Goal: Task Accomplishment & Management: Complete application form

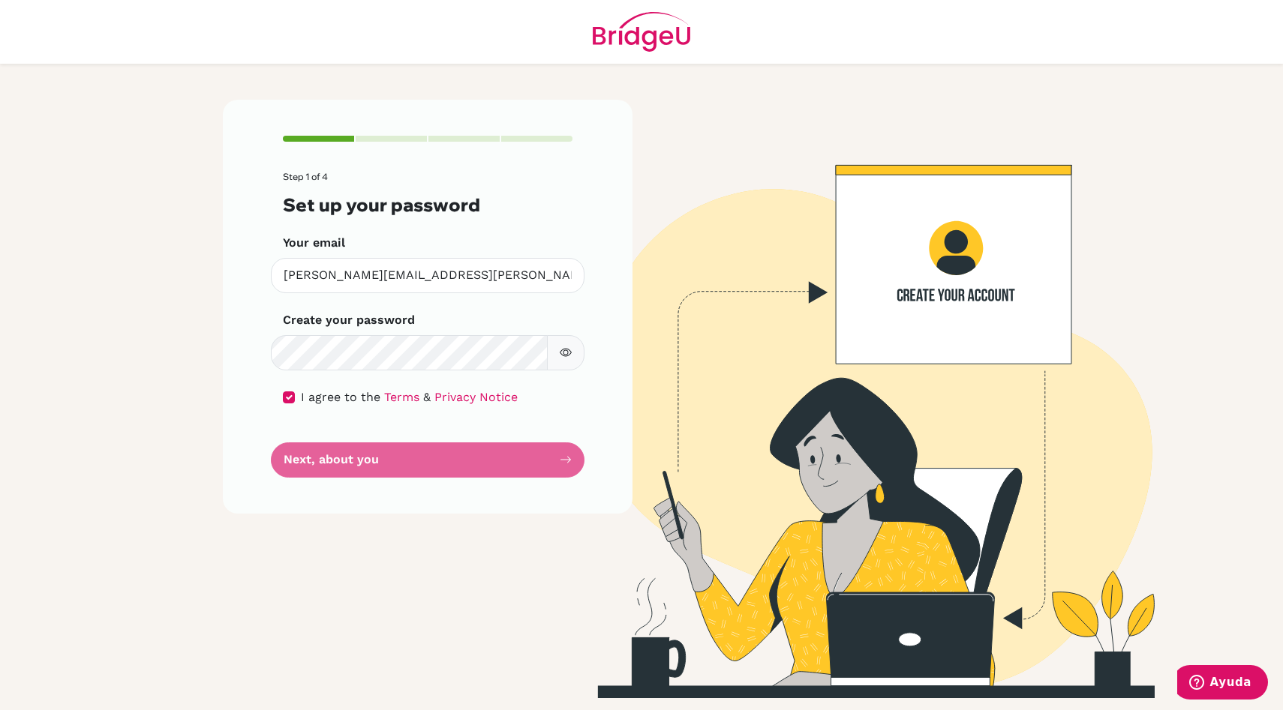
click at [296, 467] on form "Step 1 of 4 Set up your password Your email laura.cobo@colegiobolivar.org Inval…" at bounding box center [428, 325] width 290 height 306
click at [302, 398] on span "I agree to the" at bounding box center [341, 397] width 80 height 14
click at [294, 391] on div "I agree to the Terms & Privacy Notice" at bounding box center [428, 398] width 290 height 18
click at [288, 395] on input "checkbox" at bounding box center [289, 398] width 12 height 12
checkbox input "true"
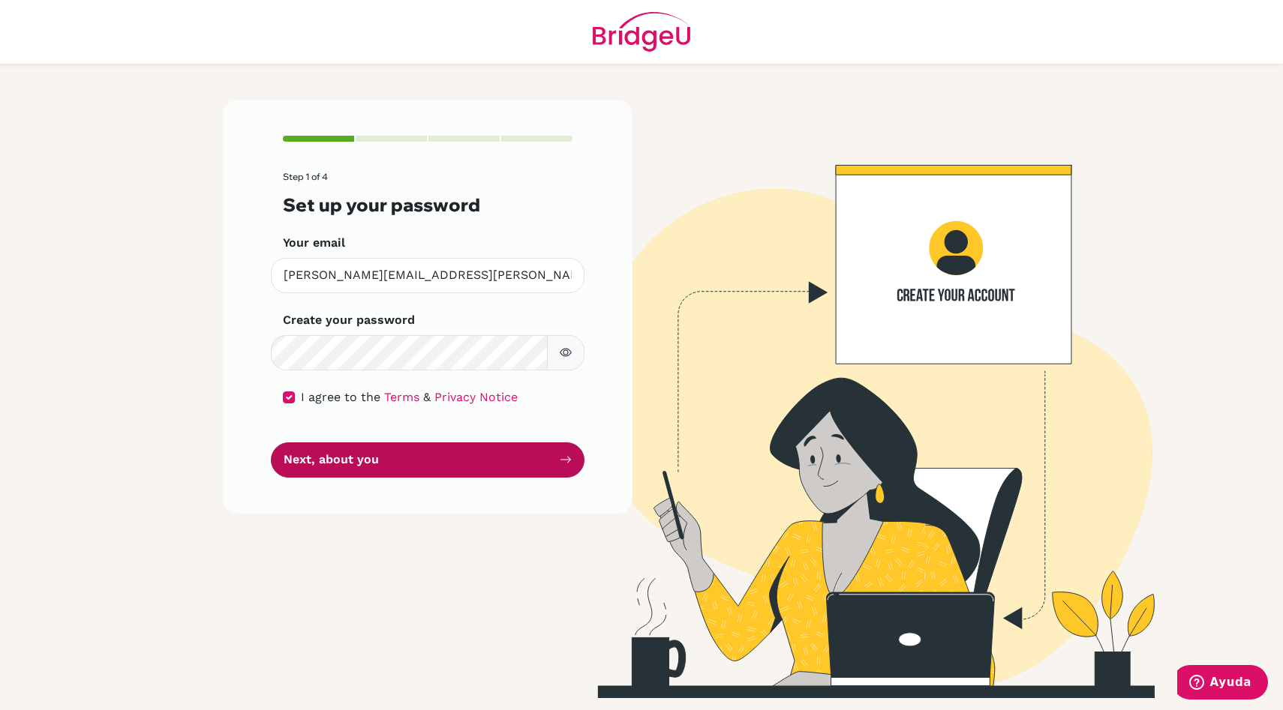
click at [322, 459] on button "Next, about you" at bounding box center [428, 460] width 314 height 35
